Goal: Task Accomplishment & Management: Use online tool/utility

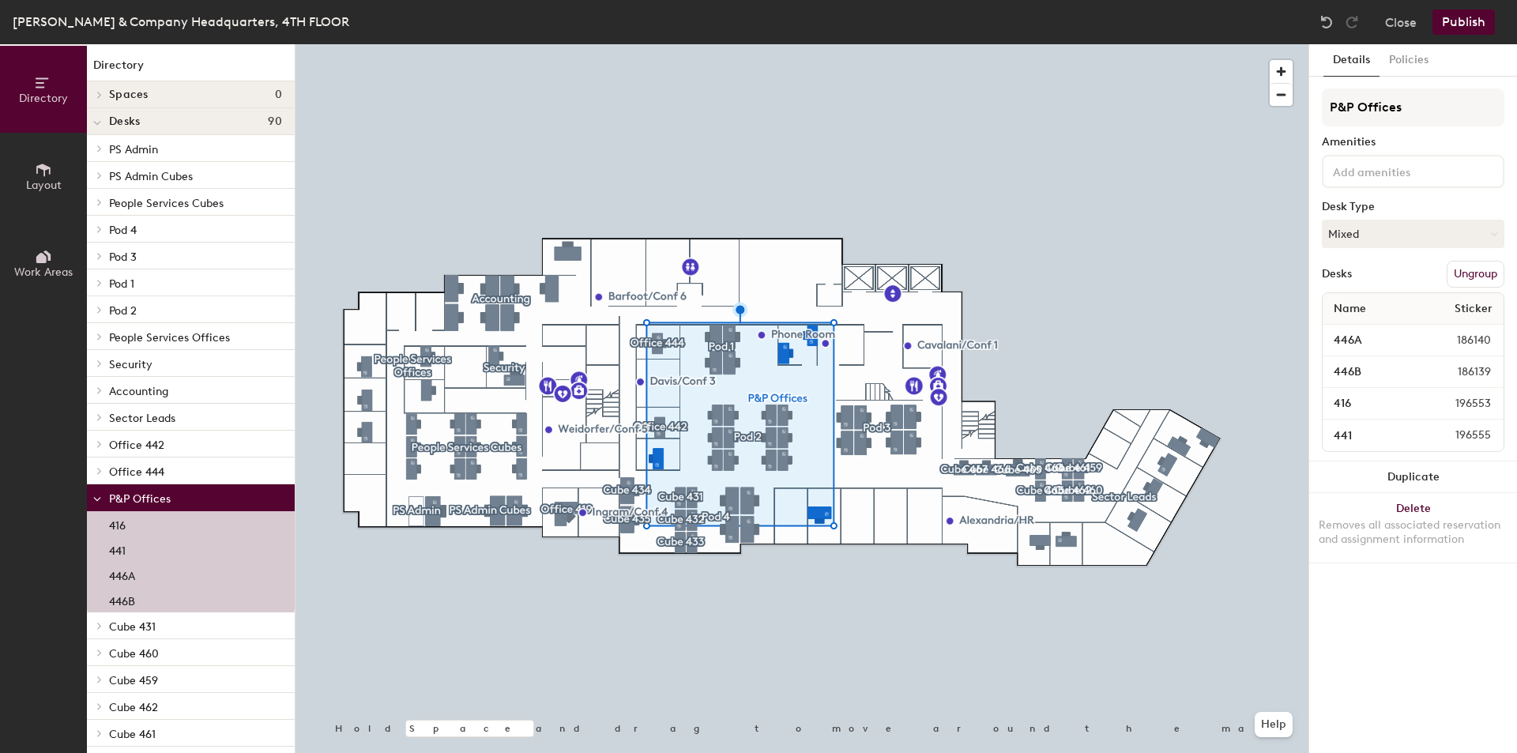
click at [1485, 269] on button "Ungroup" at bounding box center [1476, 274] width 58 height 27
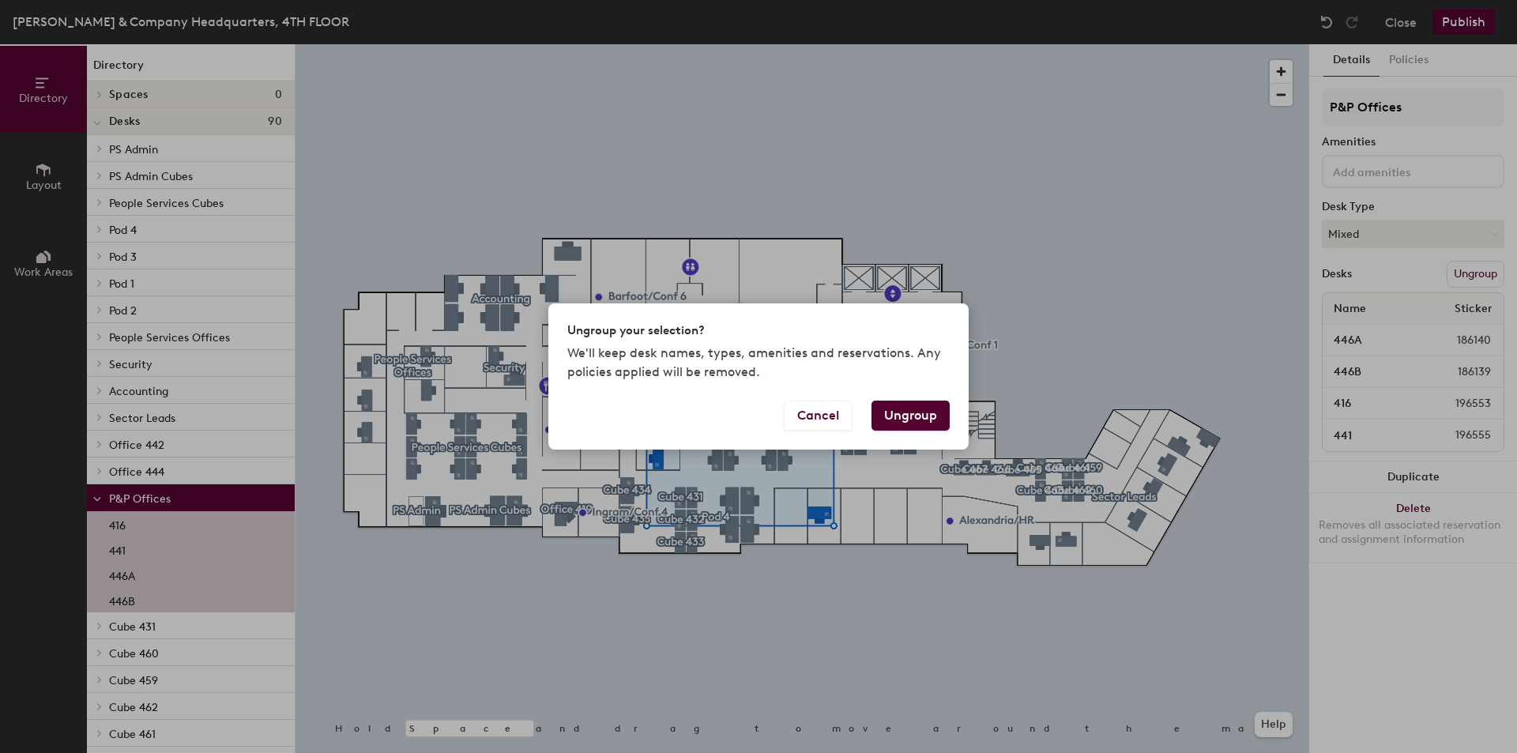
click at [911, 414] on button "Ungroup" at bounding box center [911, 416] width 78 height 30
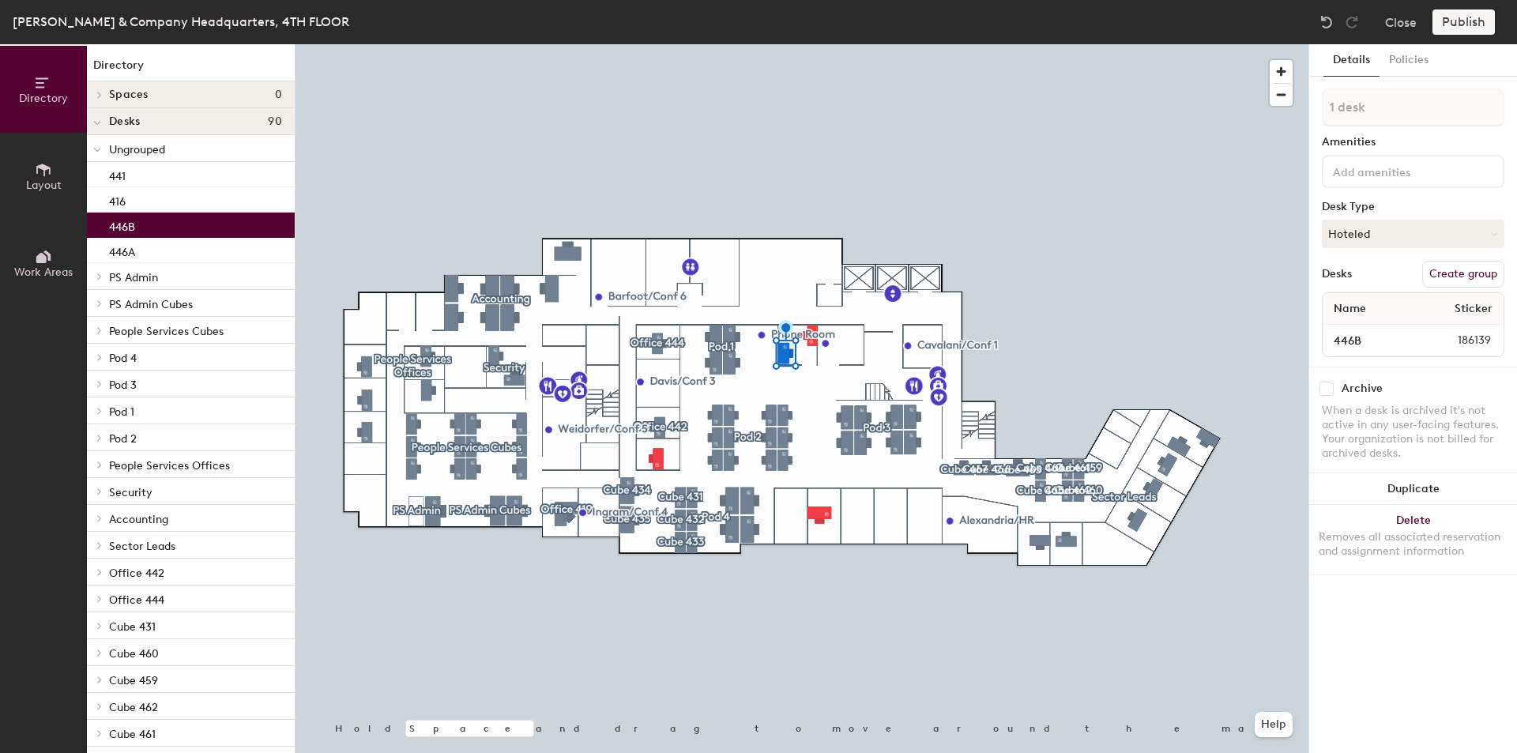
type input "2 desks"
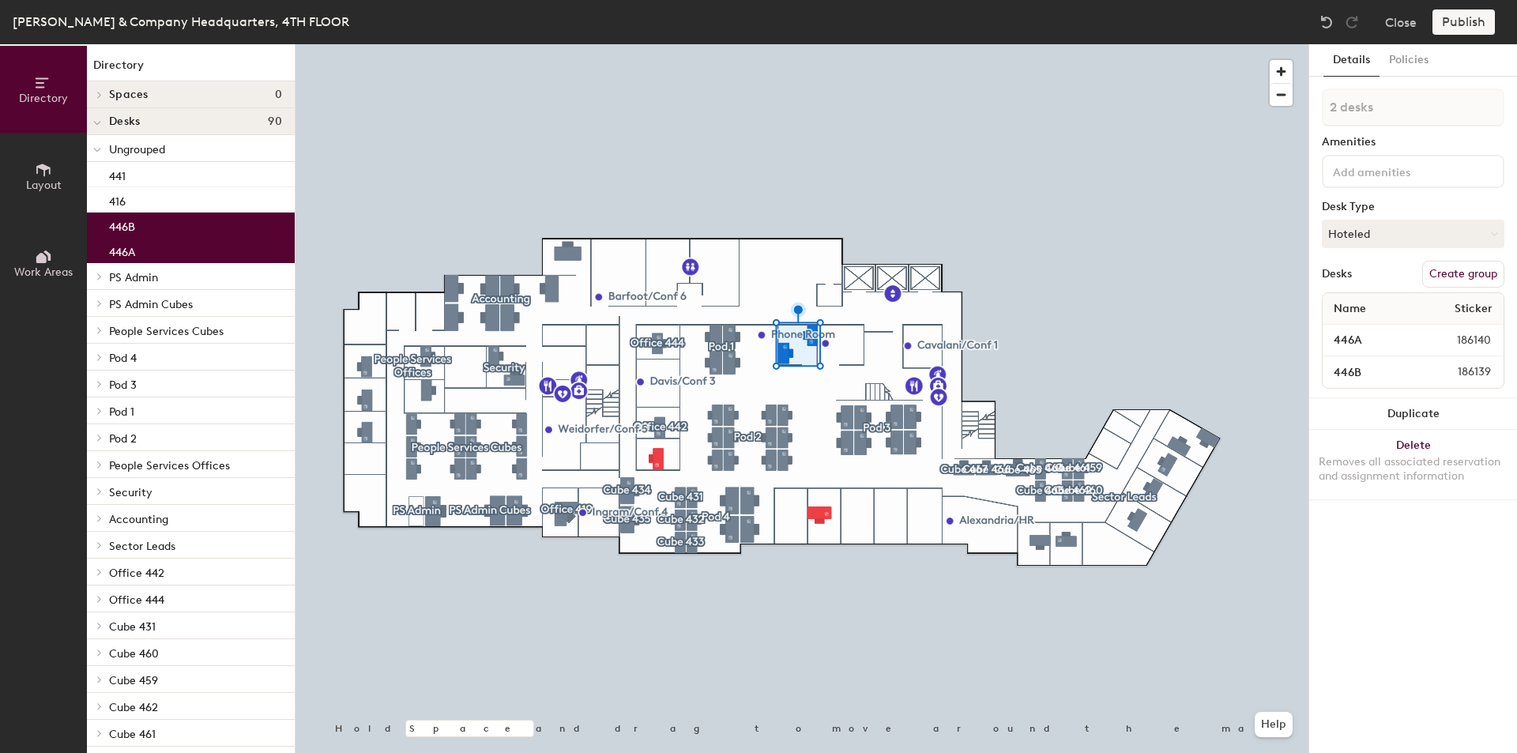
click at [1463, 266] on button "Create group" at bounding box center [1463, 274] width 82 height 27
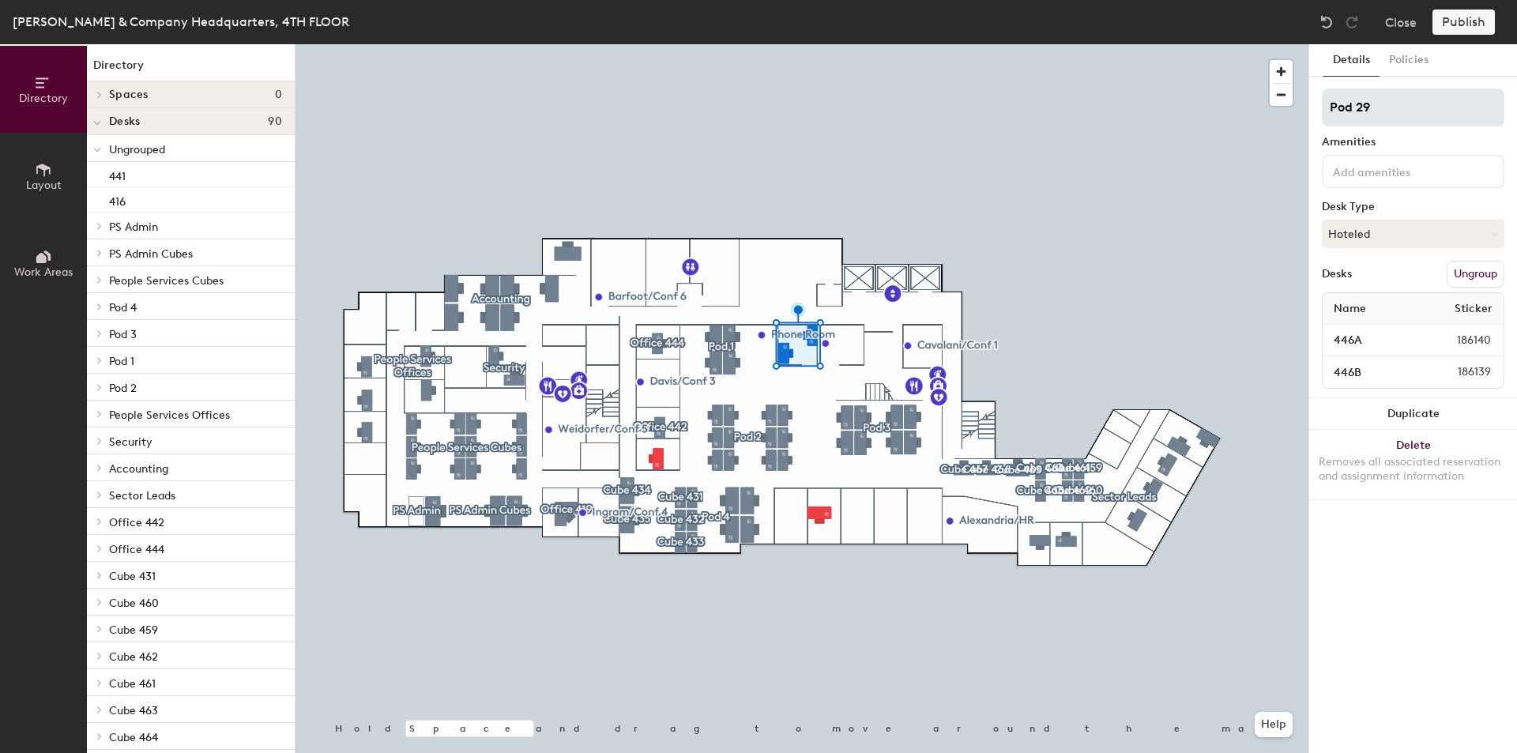
click at [1293, 111] on div "Directory Layout Work Areas Directory Spaces 0 Desks 90 Ungrouped 441 416 PS Ad…" at bounding box center [758, 398] width 1517 height 709
type input "Office 446"
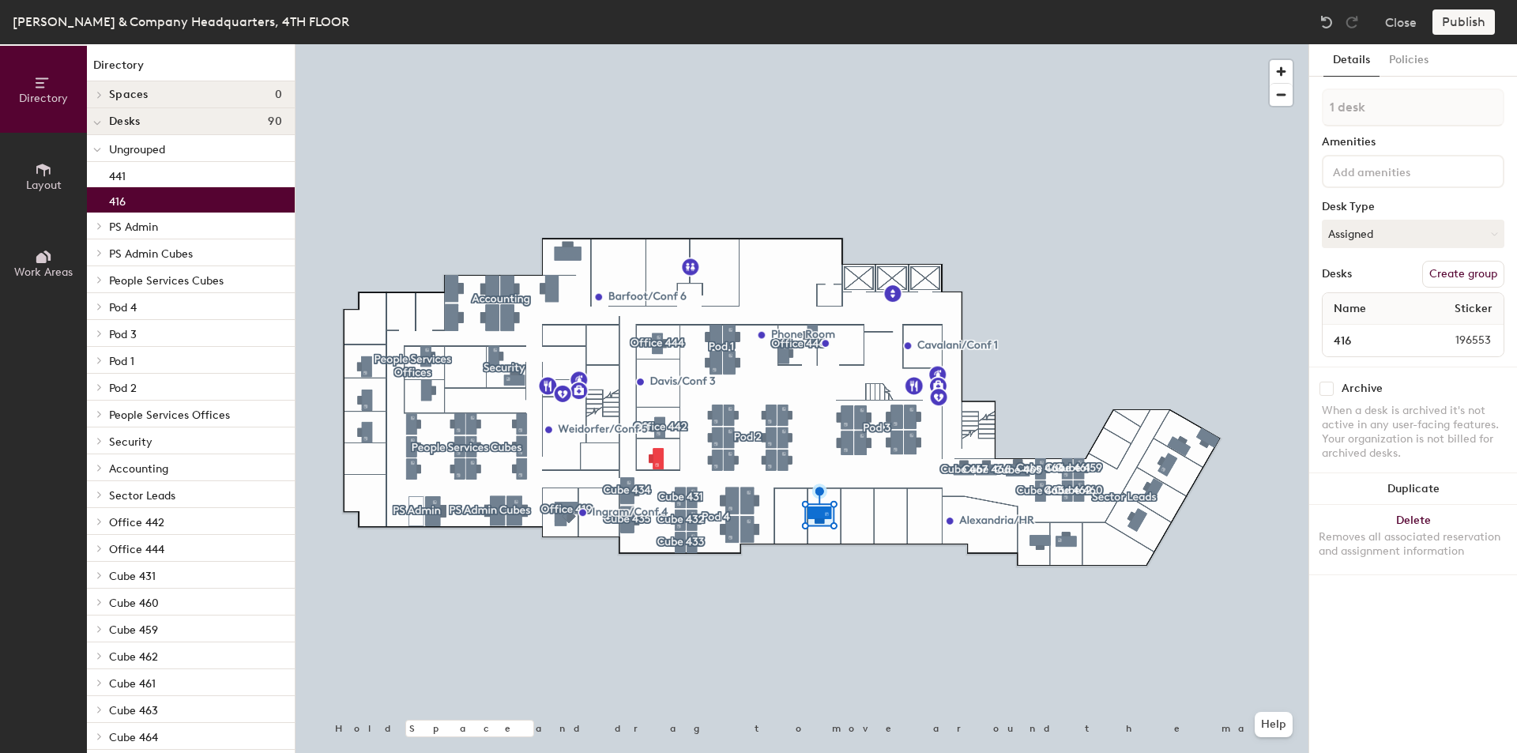
click at [1450, 268] on button "Create group" at bounding box center [1463, 274] width 82 height 27
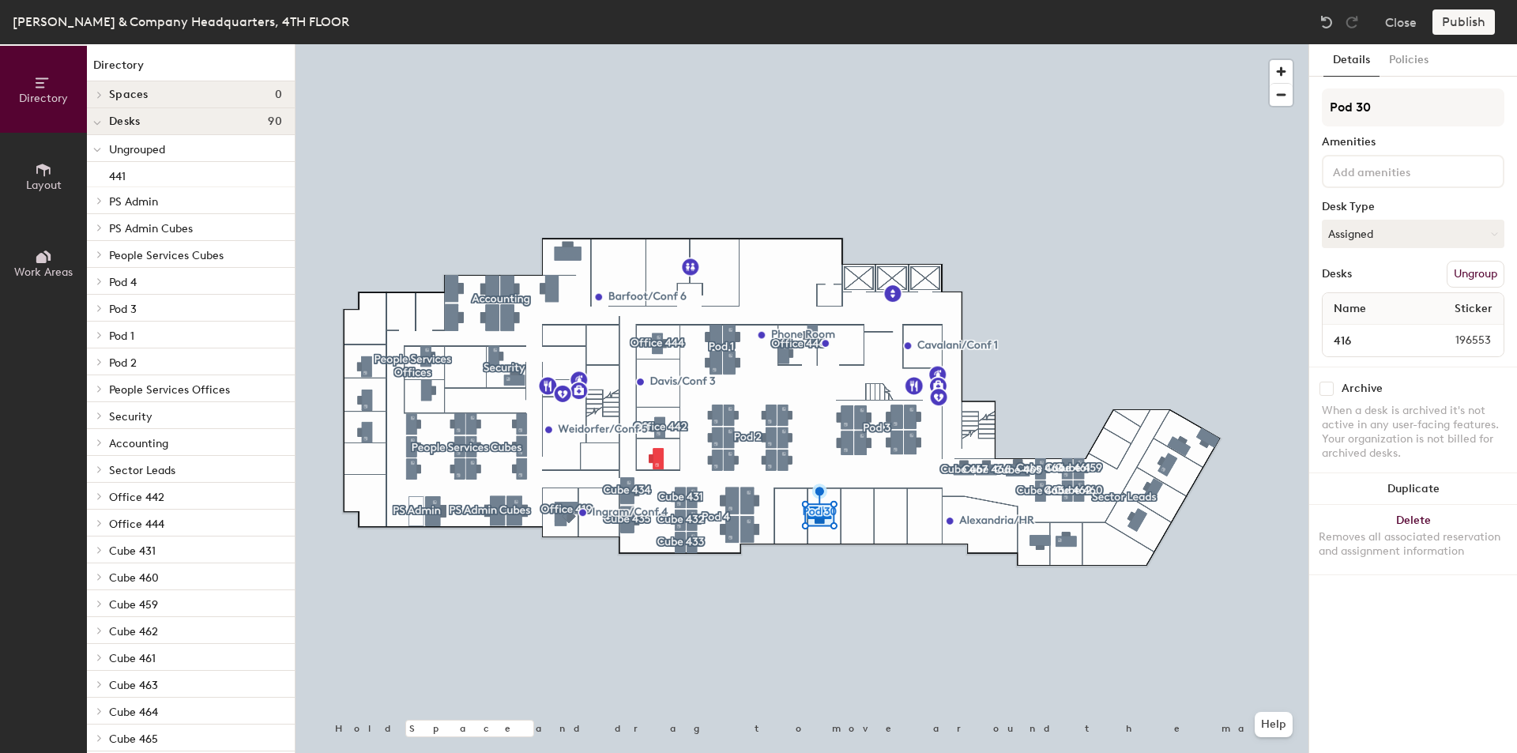
click at [1307, 111] on div "Directory Layout Work Areas Directory Spaces 0 Desks 90 Ungrouped 441 PS Admin …" at bounding box center [758, 398] width 1517 height 709
type input "Office 416"
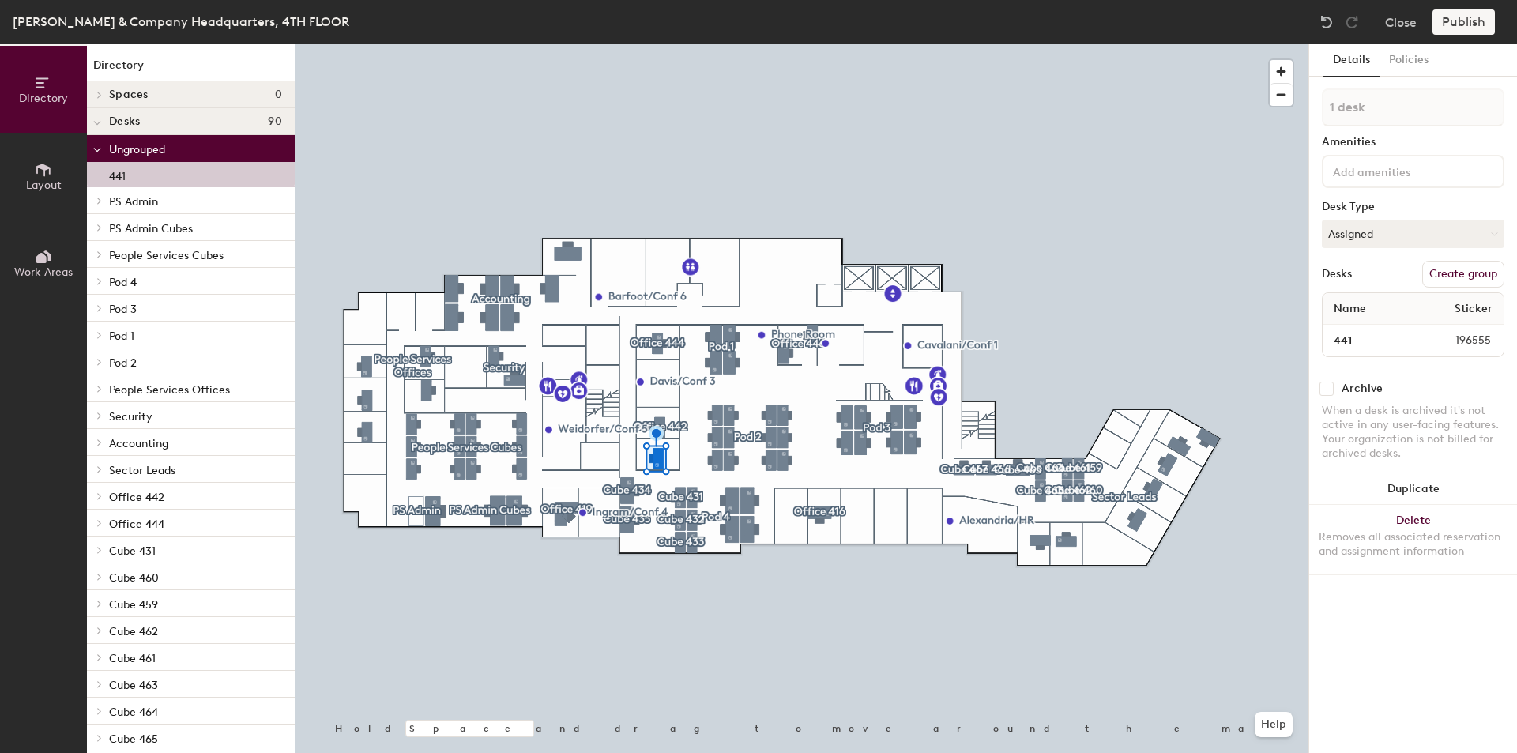
click at [1426, 265] on button "Create group" at bounding box center [1463, 274] width 82 height 27
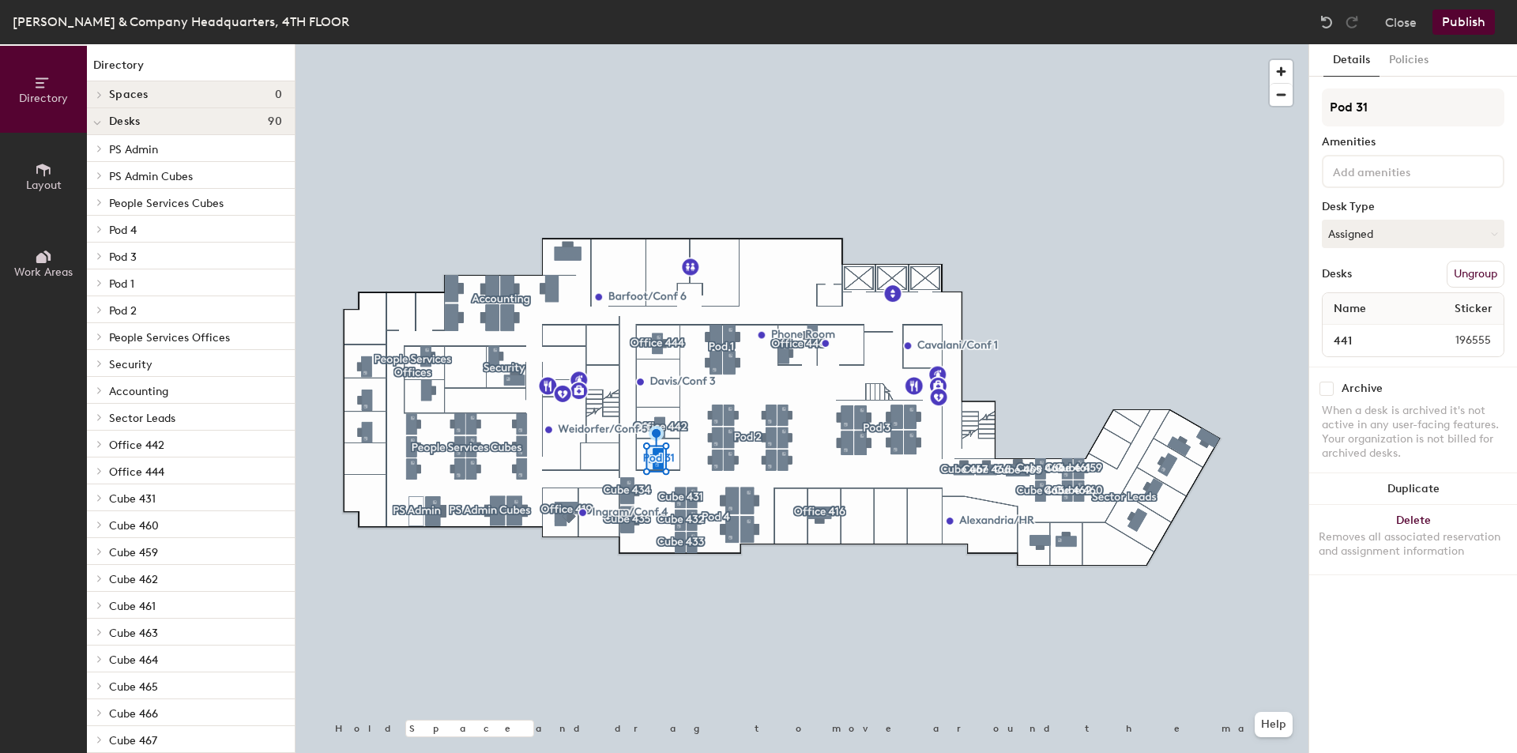
drag, startPoint x: 1386, startPoint y: 107, endPoint x: 1300, endPoint y: 102, distance: 86.3
click at [1300, 102] on div "Directory Layout Work Areas Directory Spaces 0 Desks 90 PS Admin Cube 451 PS Ad…" at bounding box center [758, 398] width 1517 height 709
type input "Office 441"
click at [1489, 234] on icon at bounding box center [1492, 234] width 7 height 7
click at [1373, 326] on div "Hoteled" at bounding box center [1402, 330] width 158 height 24
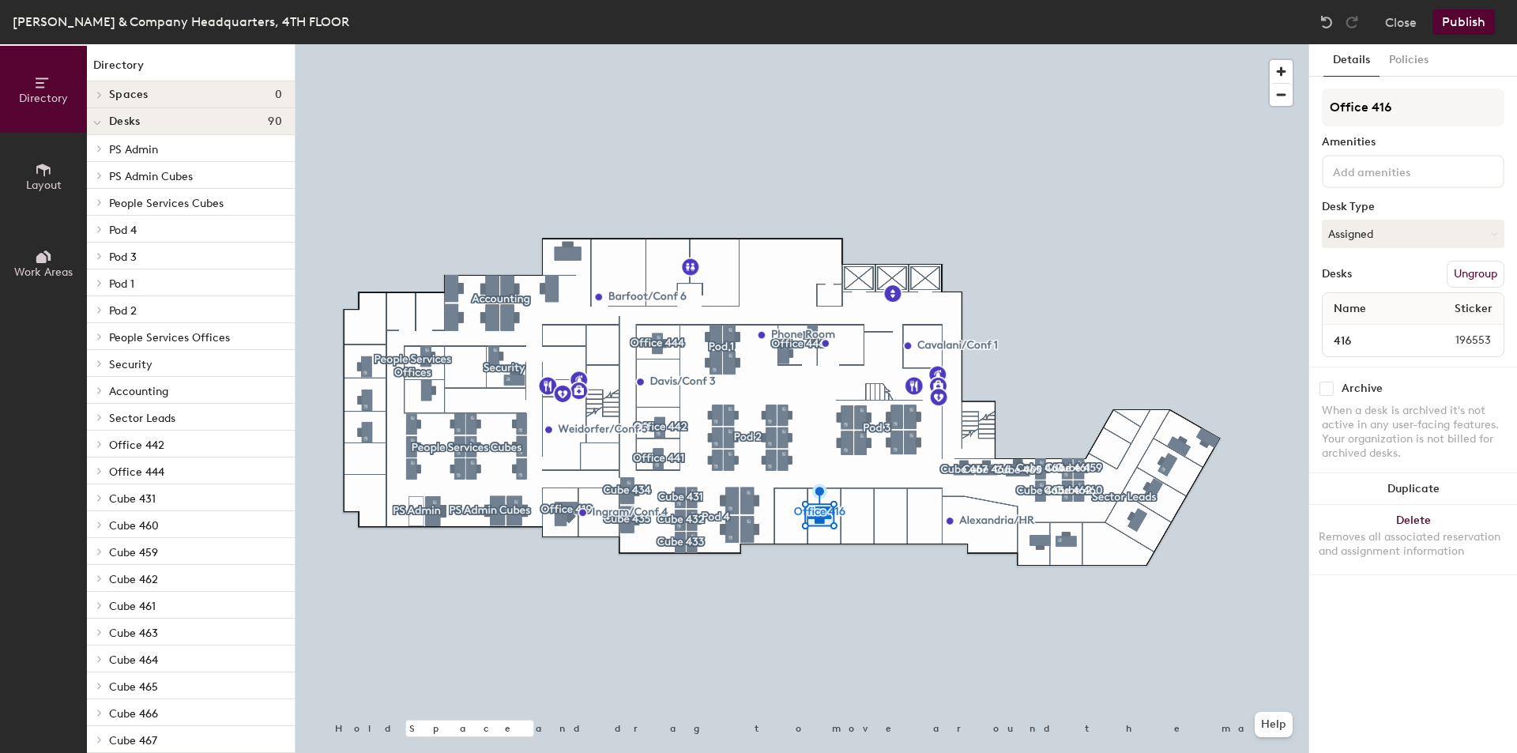
click at [1457, 18] on button "Publish" at bounding box center [1464, 21] width 62 height 25
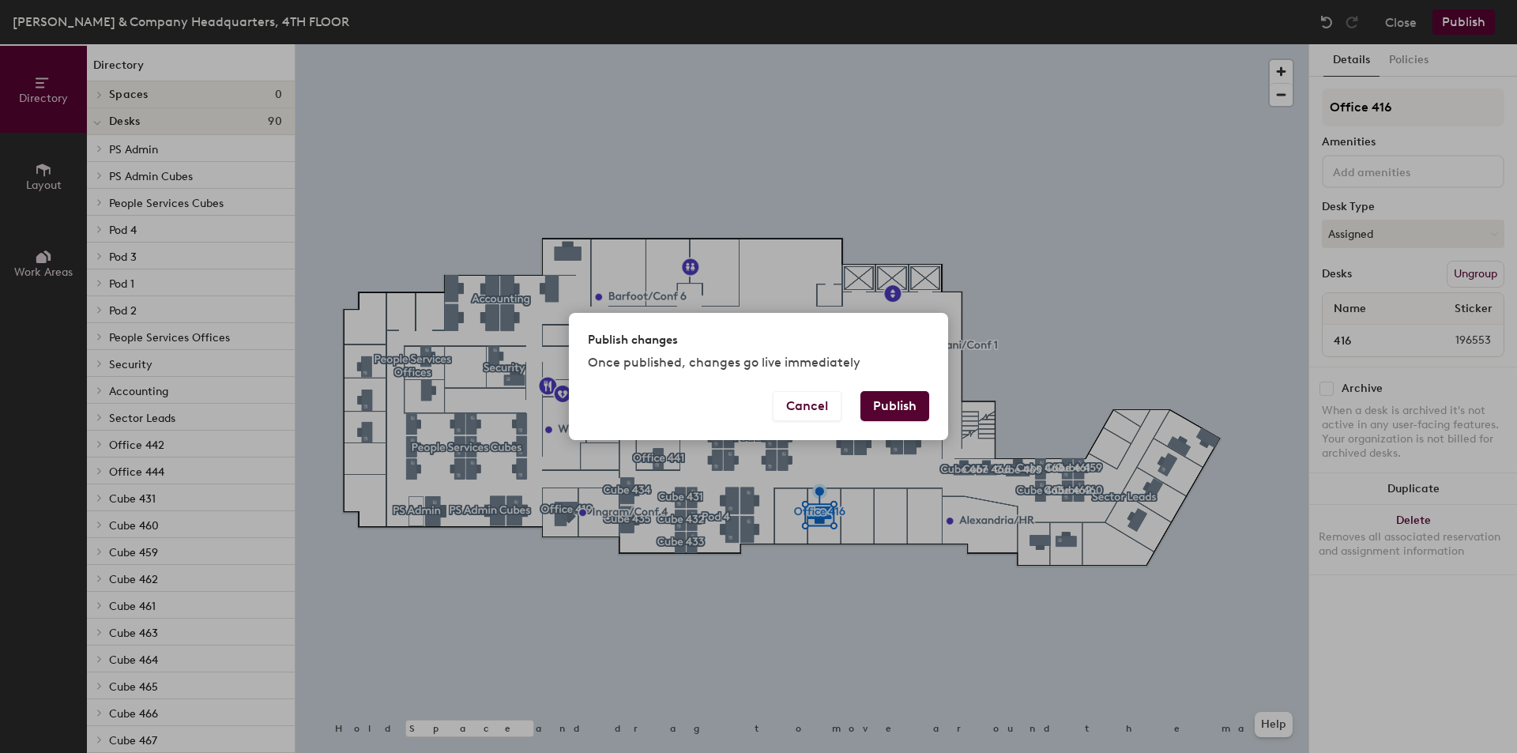
click at [898, 408] on button "Publish" at bounding box center [894, 406] width 69 height 30
